Goal: Information Seeking & Learning: Learn about a topic

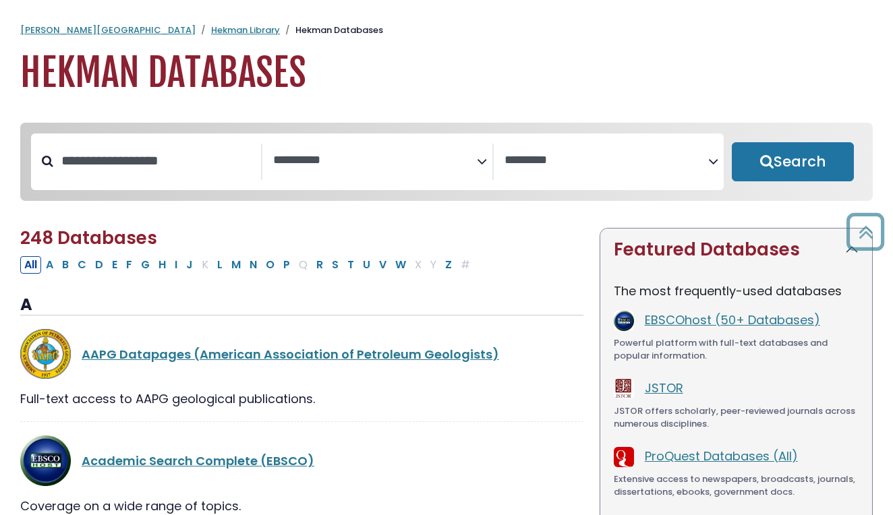
select select "Database Subject Filter"
select select "Database Vendors Filter"
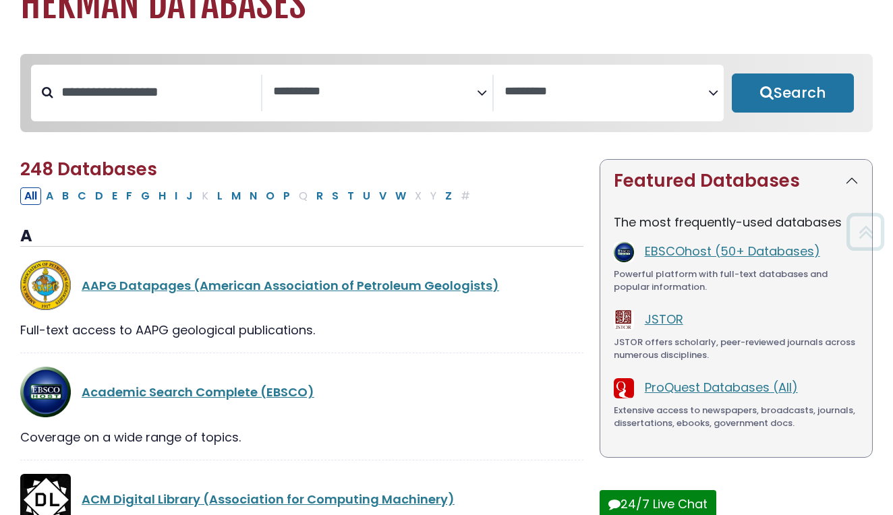
scroll to position [67, 0]
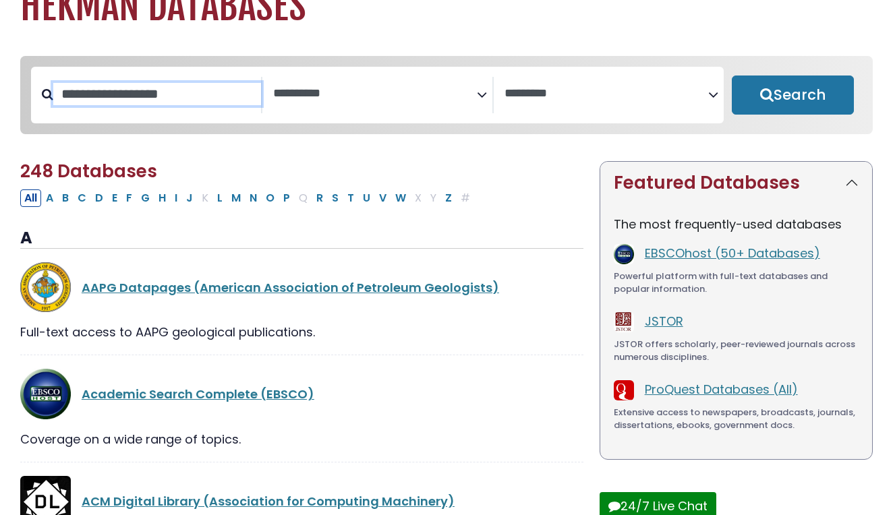
click at [154, 102] on input "Search database by title or keyword" at bounding box center [157, 94] width 208 height 22
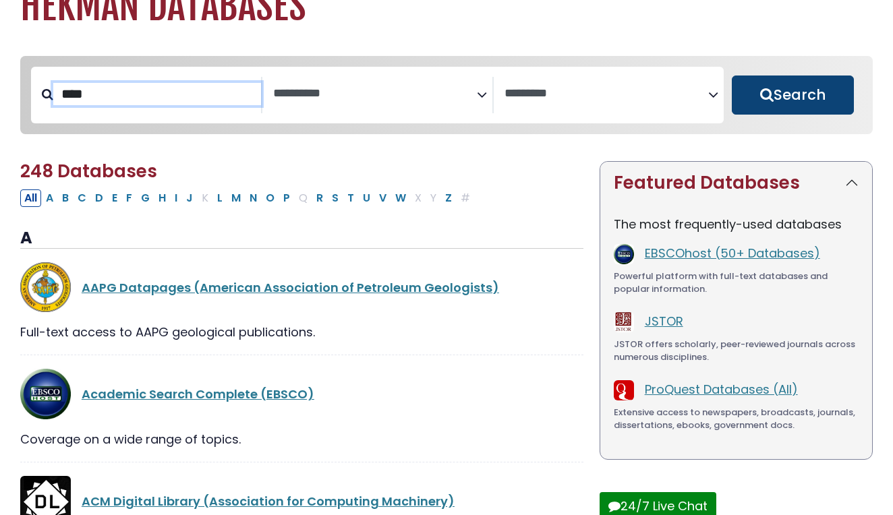
type input "****"
click at [775, 106] on button "Search" at bounding box center [793, 95] width 122 height 39
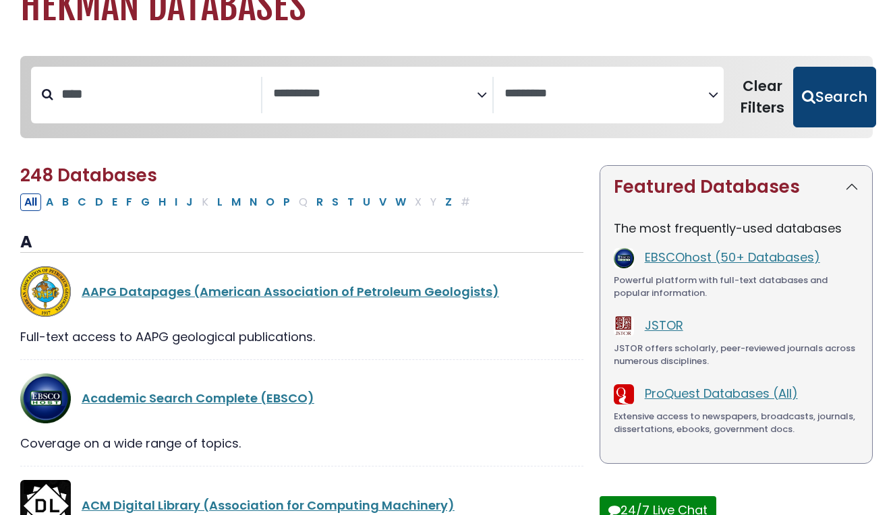
select select "Database Subject Filter"
select select "Database Vendors Filter"
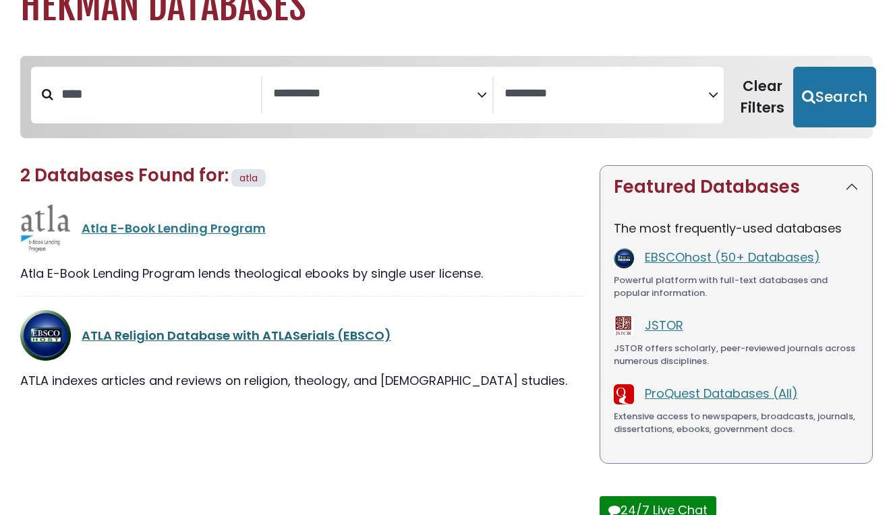
click at [227, 334] on link "ATLA Religion Database with ATLASerials (EBSCO)" at bounding box center [237, 335] width 310 height 17
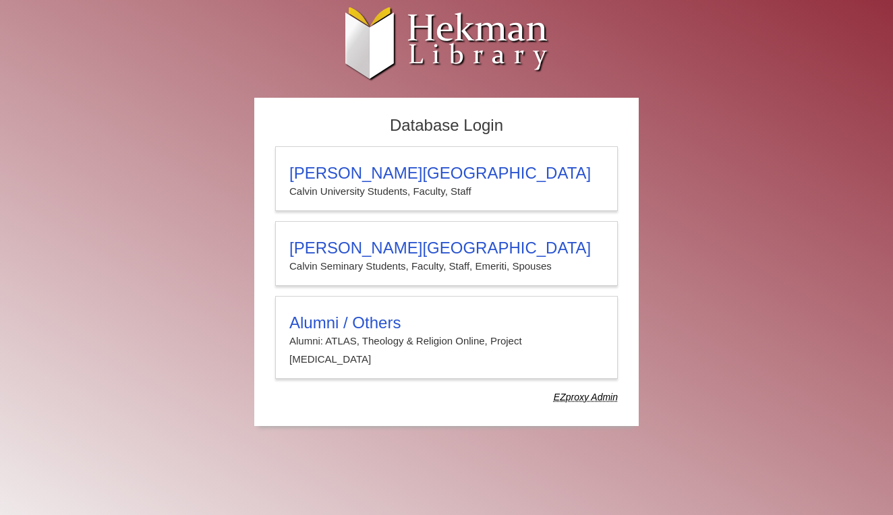
click at [227, 334] on div "Database Login [PERSON_NAME][GEOGRAPHIC_DATA][PERSON_NAME] Students, Faculty, S…" at bounding box center [447, 269] width 810 height 343
click at [227, 334] on div "Database Login Calvin University Calvin University Students, Faculty, Staff Cal…" at bounding box center [447, 269] width 810 height 343
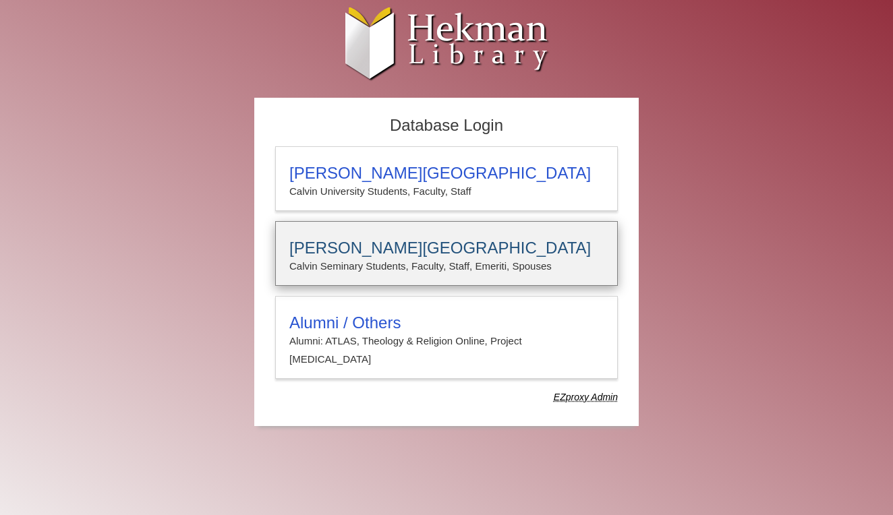
click at [375, 273] on p "Calvin Seminary Students, Faculty, Staff, Emeriti, Spouses" at bounding box center [446, 267] width 314 height 18
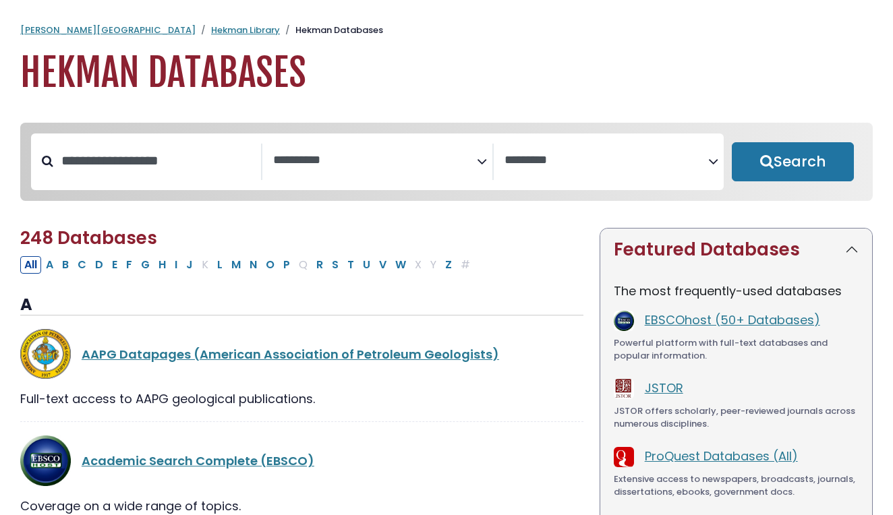
select select "Database Subject Filter"
select select "Database Vendors Filter"
click at [188, 157] on input "Search database by title or keyword" at bounding box center [157, 161] width 208 height 22
type input "**********"
click at [793, 163] on button "Search" at bounding box center [793, 161] width 122 height 39
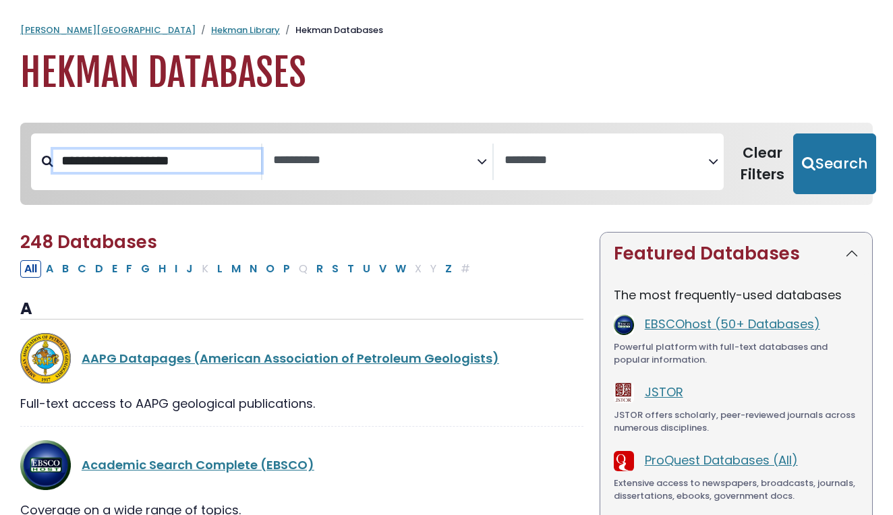
select select "Database Subject Filter"
select select "Database Vendors Filter"
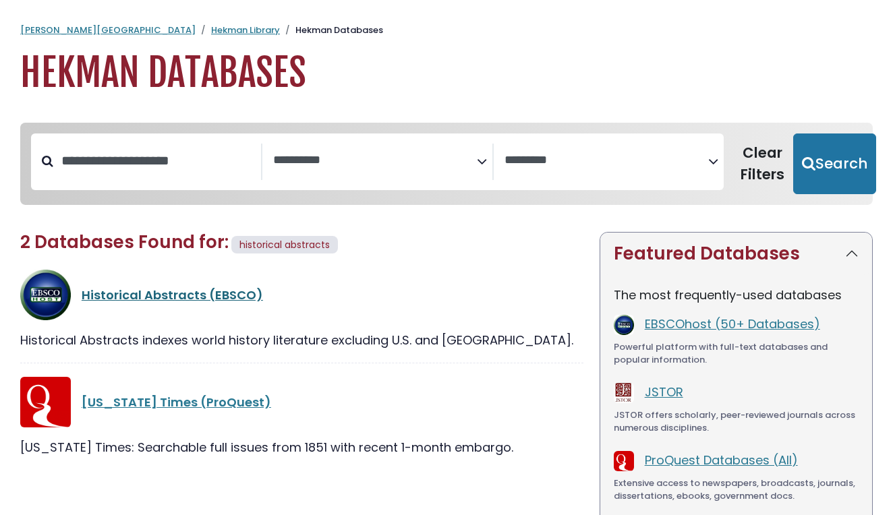
click at [138, 297] on link "Historical Abstracts (EBSCO)" at bounding box center [173, 295] width 182 height 17
